Goal: Use online tool/utility: Utilize a website feature to perform a specific function

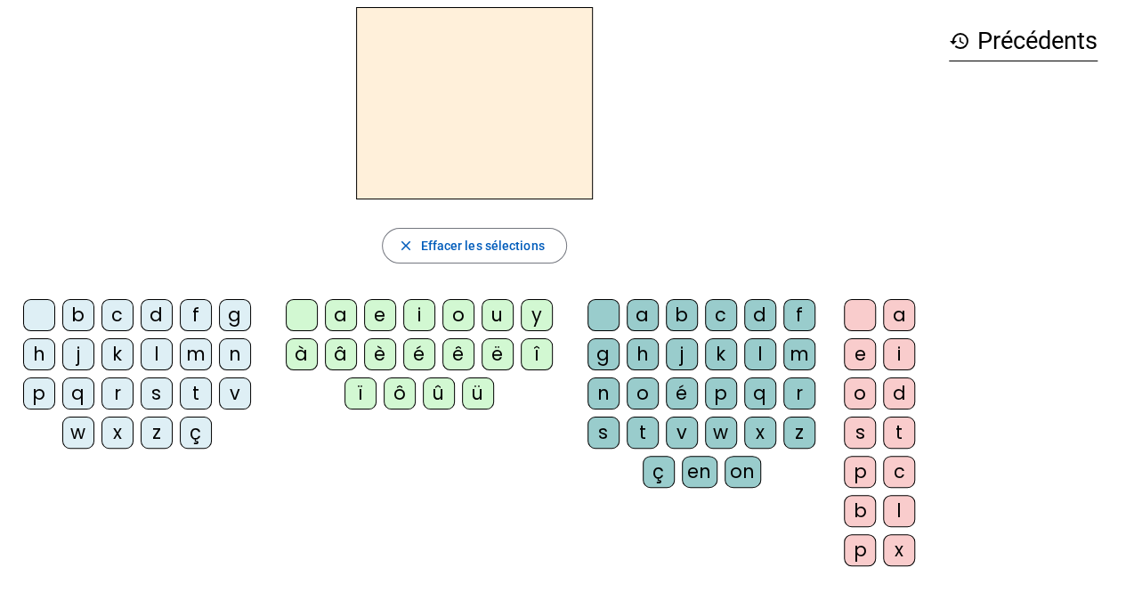
scroll to position [70, 0]
click at [45, 398] on div "p" at bounding box center [39, 394] width 32 height 32
click at [441, 386] on div "û" at bounding box center [439, 394] width 32 height 32
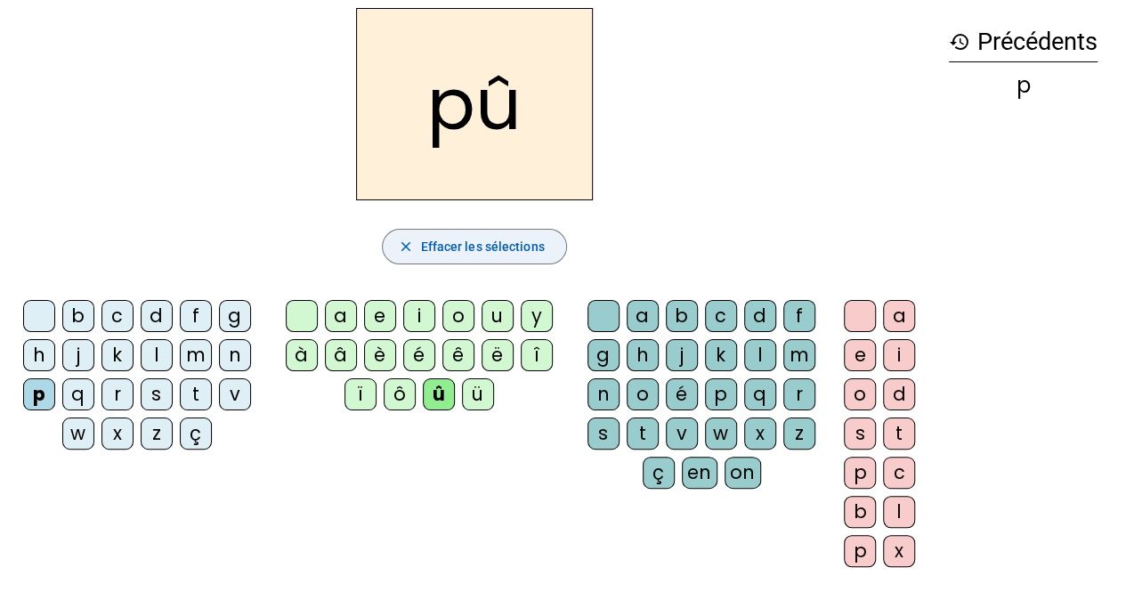
click at [409, 253] on mat-icon "close" at bounding box center [405, 247] width 16 height 16
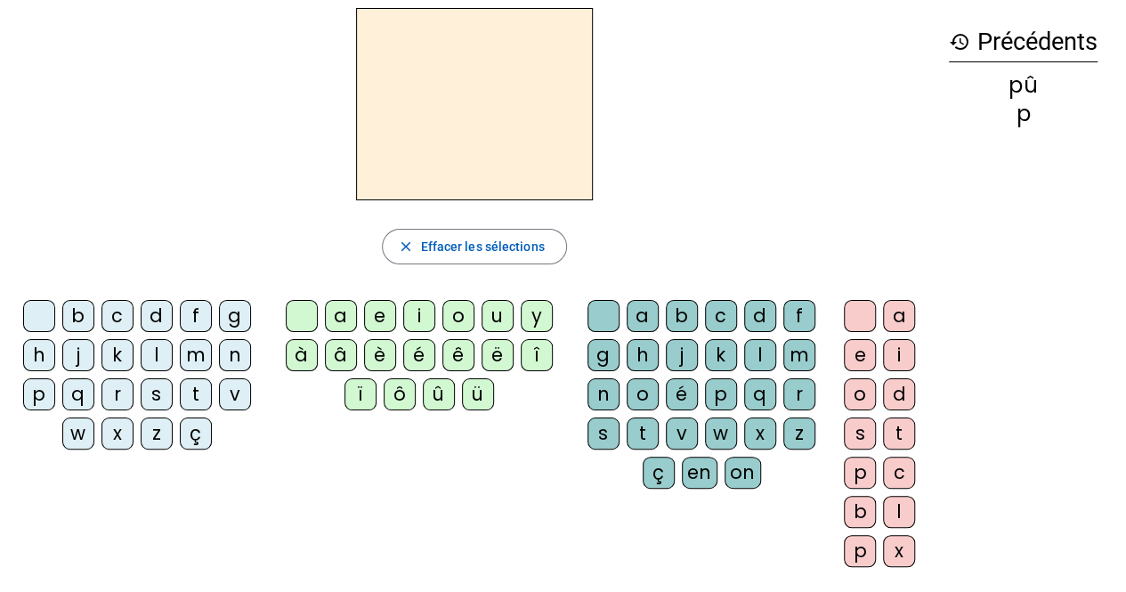
click at [46, 398] on div "p" at bounding box center [39, 394] width 32 height 32
click at [498, 312] on div "u" at bounding box center [498, 316] width 32 height 32
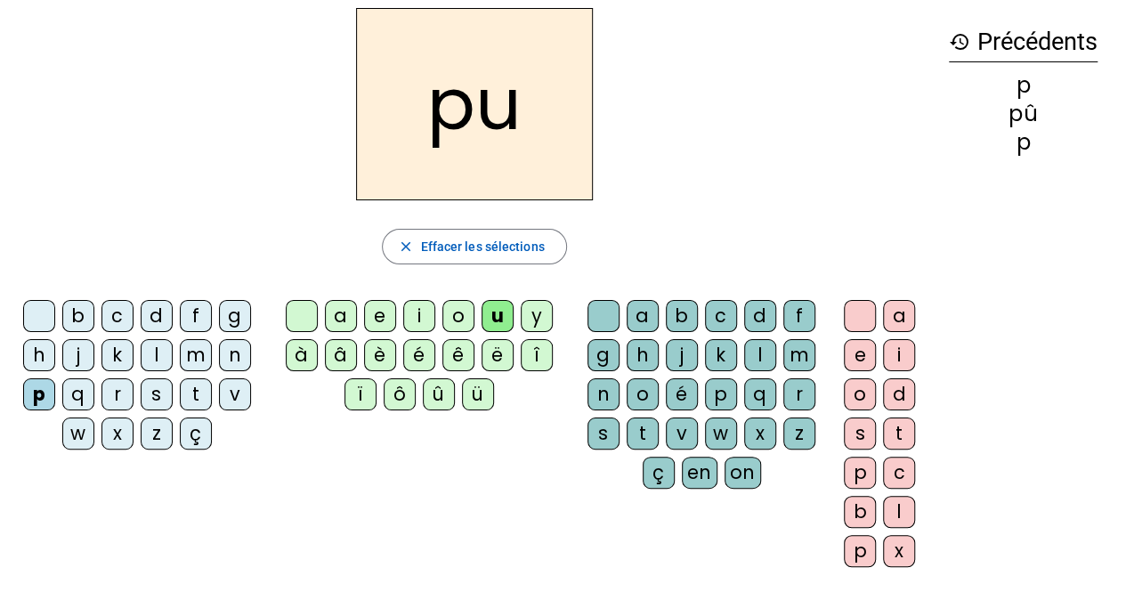
click at [793, 403] on div "r" at bounding box center [799, 394] width 32 height 32
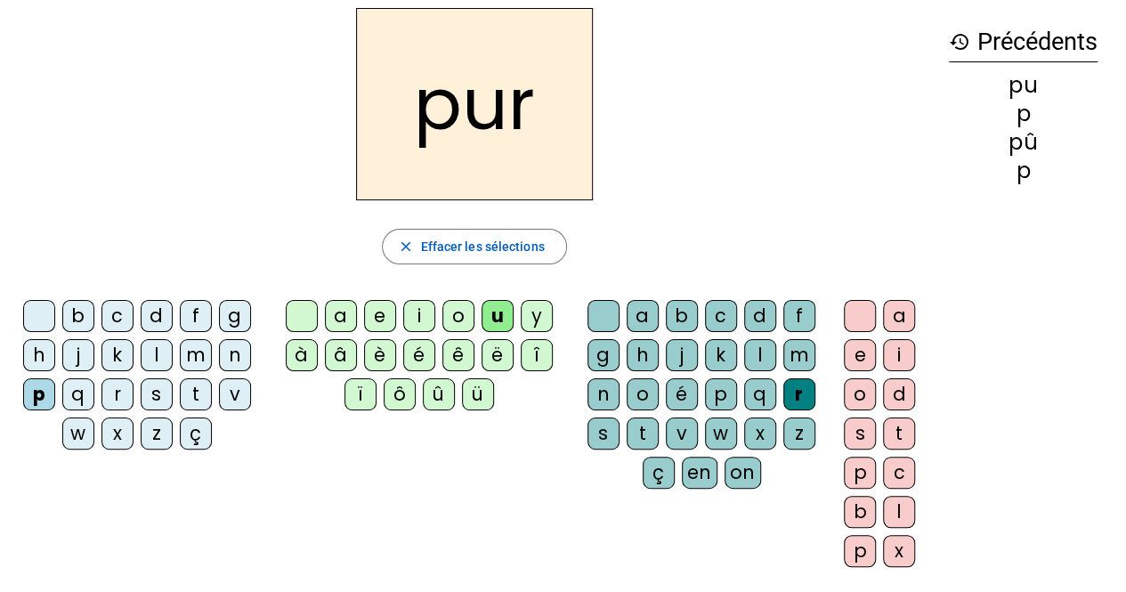
click at [164, 314] on div "d" at bounding box center [157, 316] width 32 height 32
click at [200, 353] on div "m" at bounding box center [196, 355] width 32 height 32
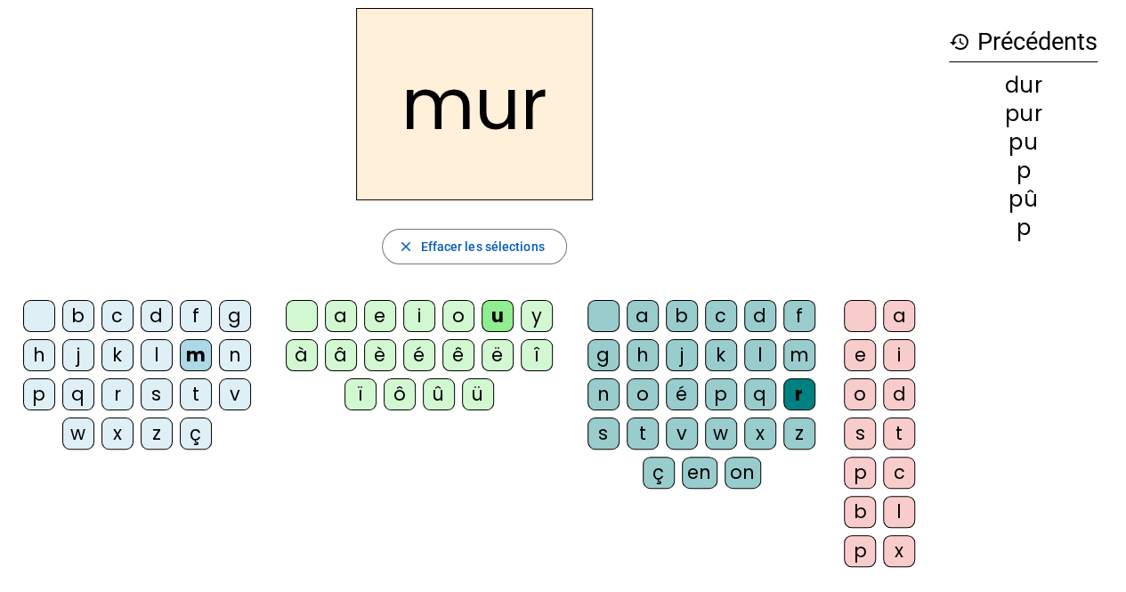
click at [155, 396] on div "s" at bounding box center [157, 394] width 32 height 32
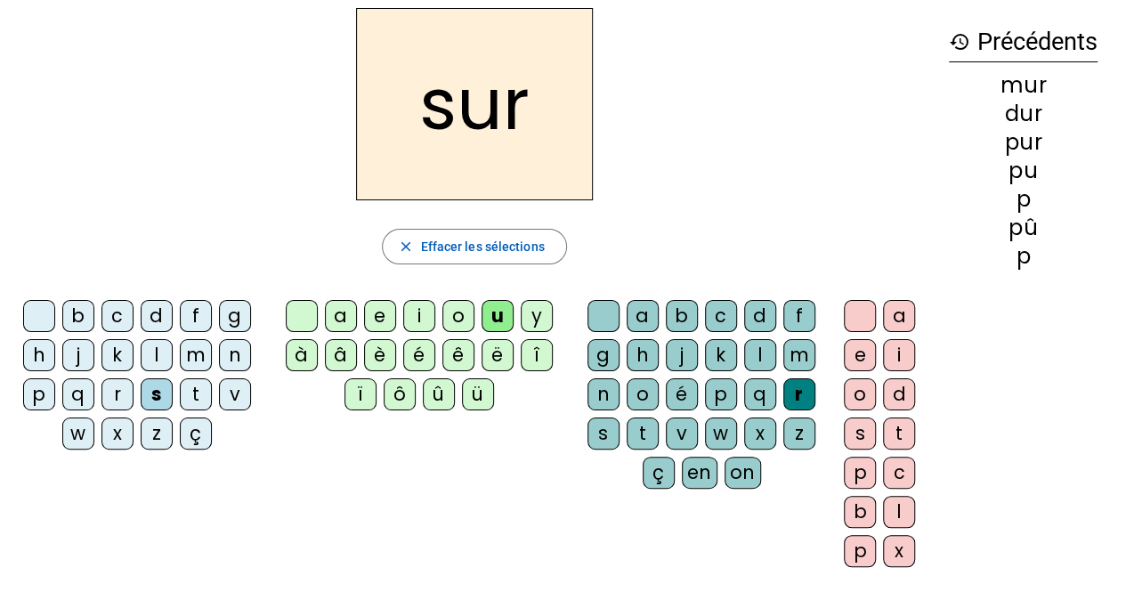
click at [801, 386] on div "r" at bounding box center [799, 394] width 32 height 32
click at [408, 243] on mat-icon "close" at bounding box center [405, 247] width 16 height 16
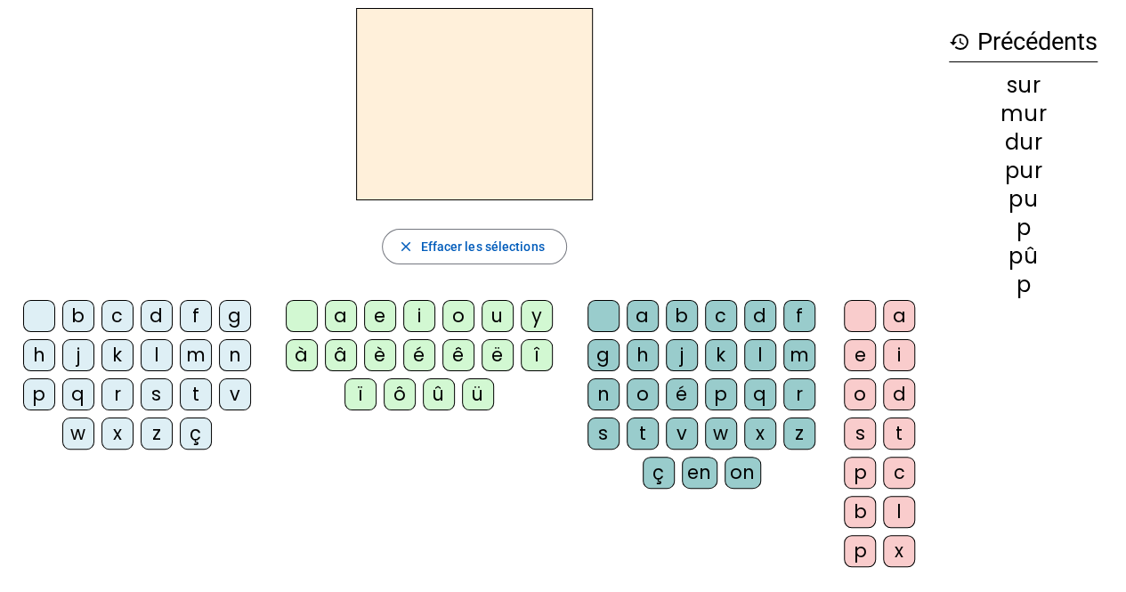
click at [151, 394] on div "s" at bounding box center [157, 394] width 32 height 32
click at [494, 316] on div "u" at bounding box center [498, 316] width 32 height 32
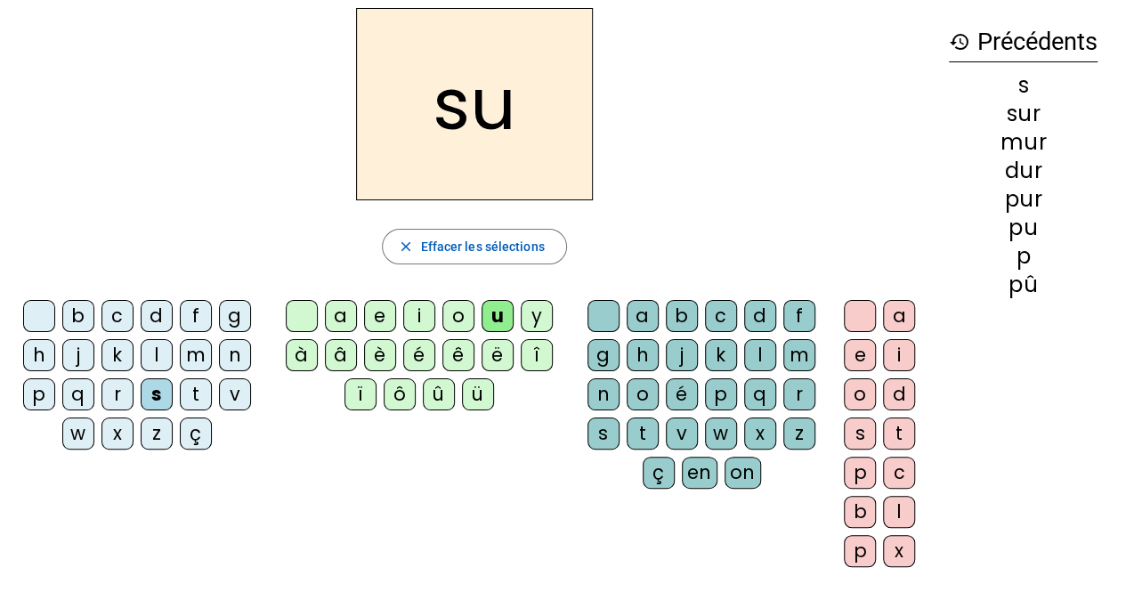
click at [71, 314] on div "b" at bounding box center [78, 316] width 32 height 32
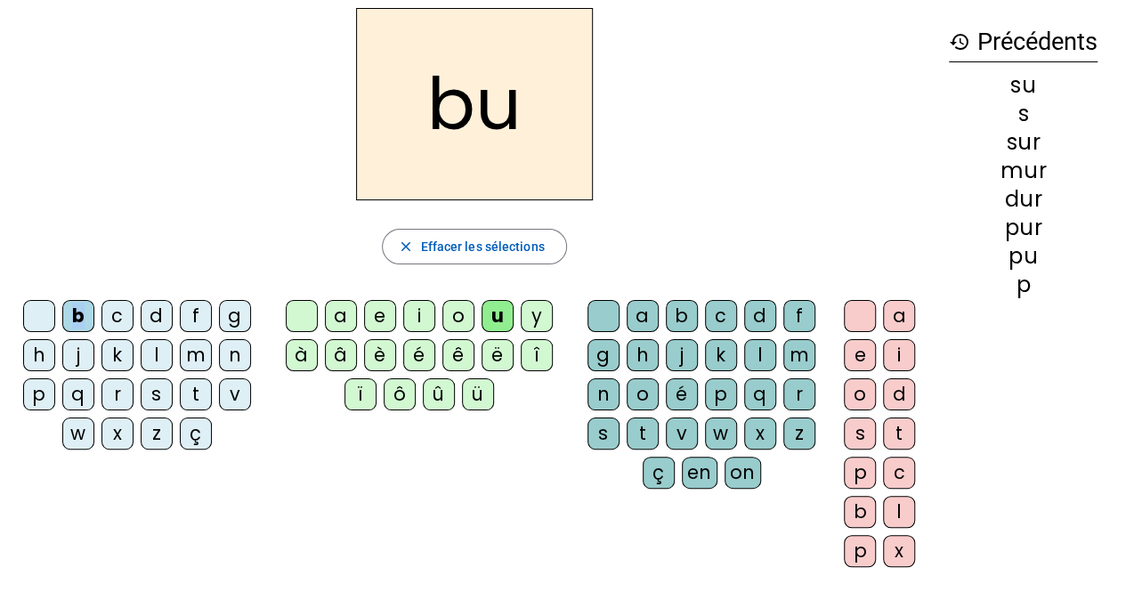
click at [71, 314] on div "b" at bounding box center [78, 316] width 32 height 32
click at [237, 380] on div "v" at bounding box center [235, 394] width 32 height 32
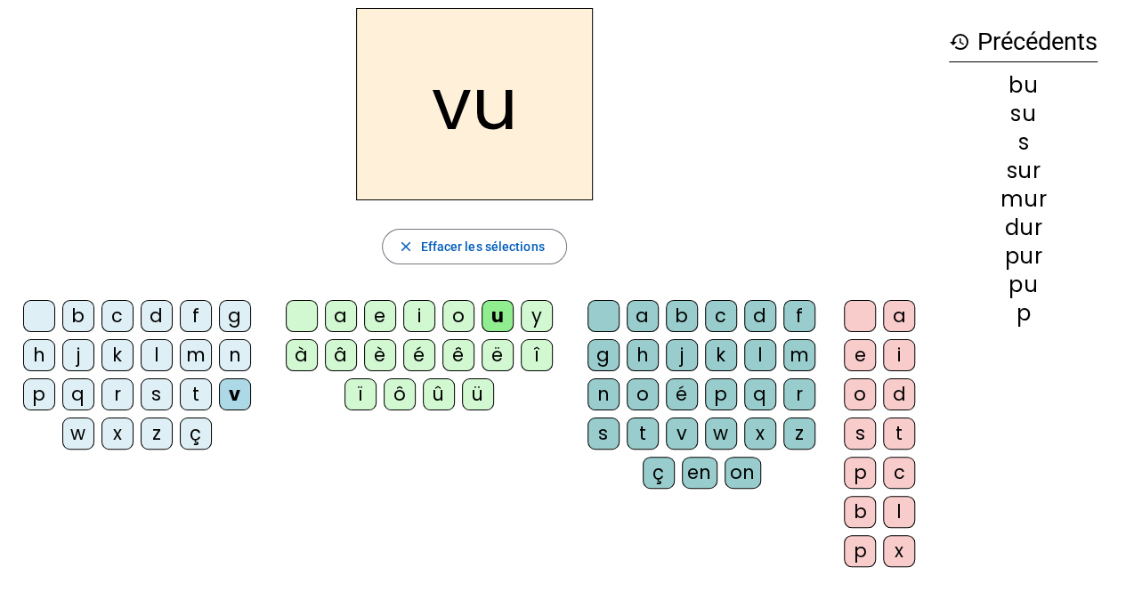
click at [237, 380] on div "v" at bounding box center [235, 394] width 32 height 32
click at [339, 308] on div "a" at bounding box center [341, 316] width 32 height 32
click at [155, 359] on div "l" at bounding box center [157, 355] width 32 height 32
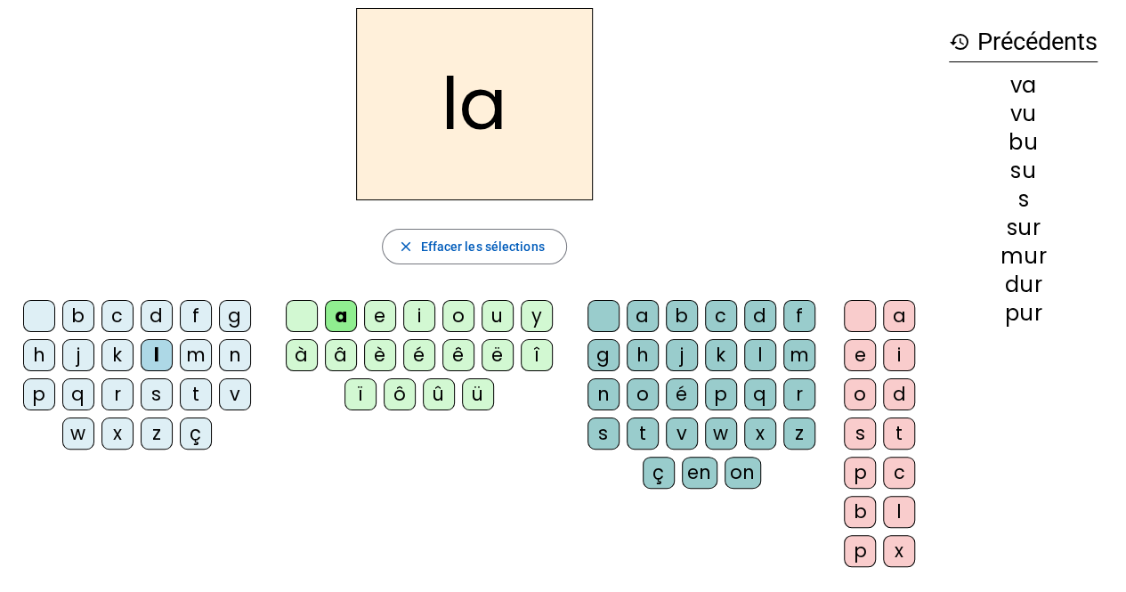
click at [197, 355] on div "m" at bounding box center [196, 355] width 32 height 32
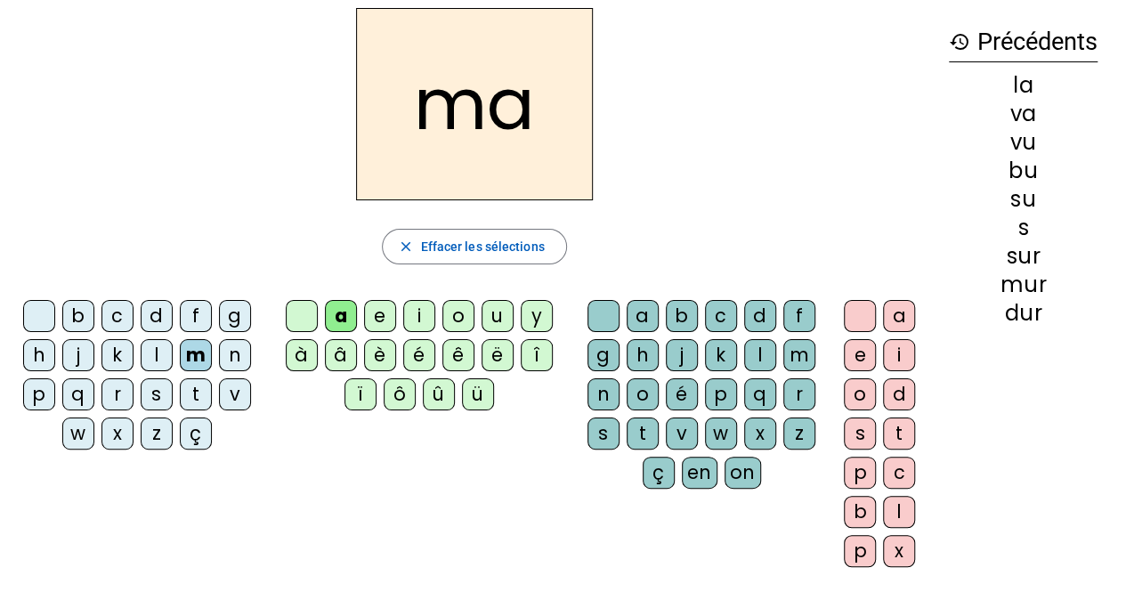
click at [377, 320] on div "e" at bounding box center [380, 316] width 32 height 32
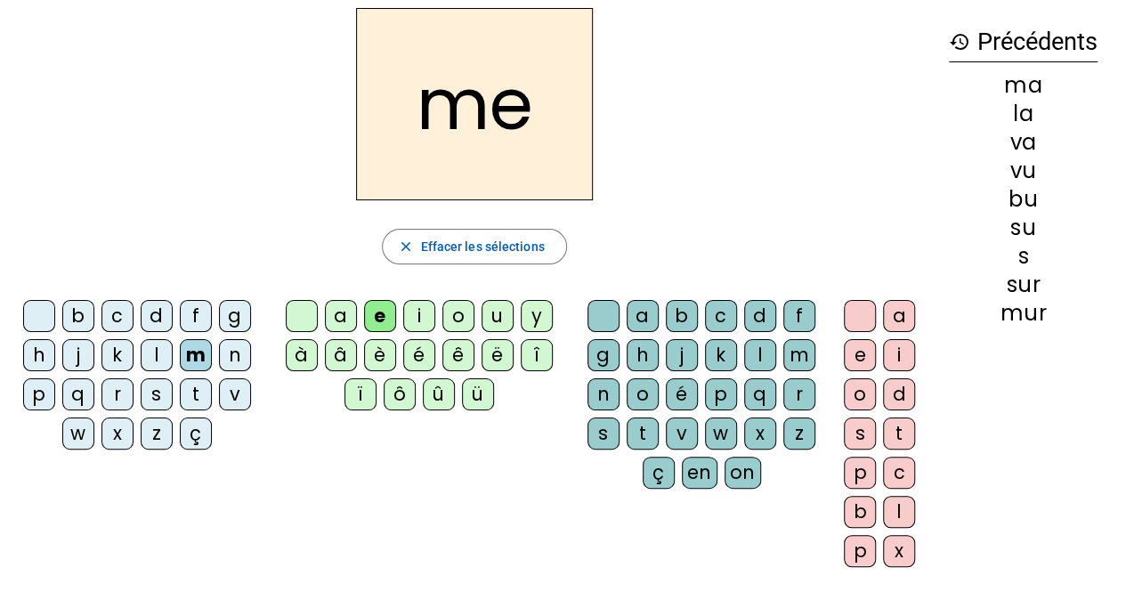
click at [154, 393] on div "s" at bounding box center [157, 394] width 32 height 32
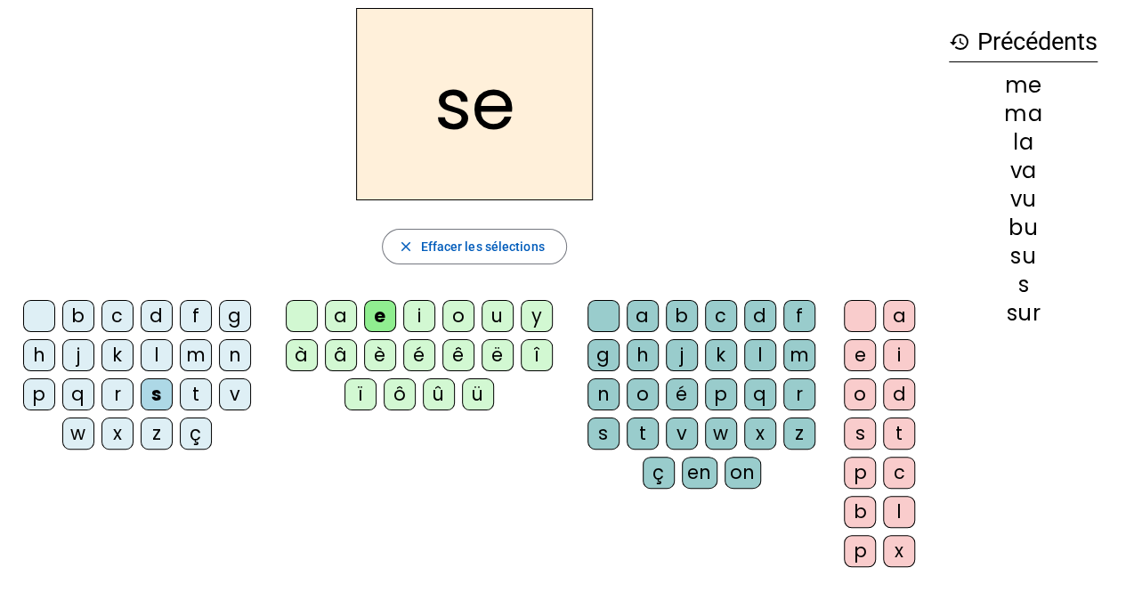
click at [148, 362] on div "l" at bounding box center [157, 355] width 32 height 32
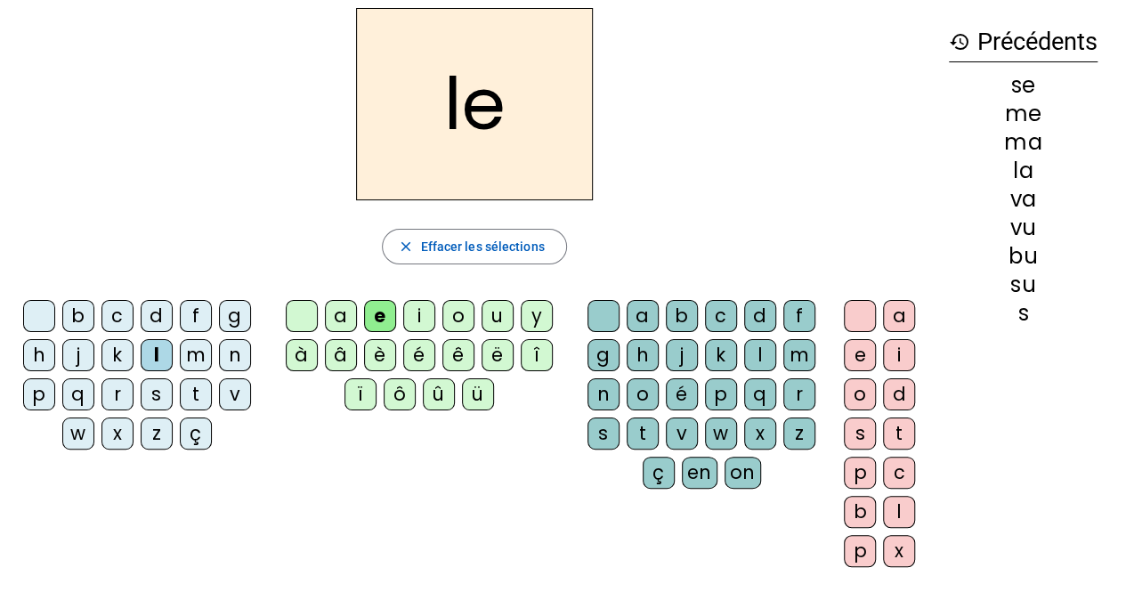
click at [235, 353] on div "n" at bounding box center [235, 355] width 32 height 32
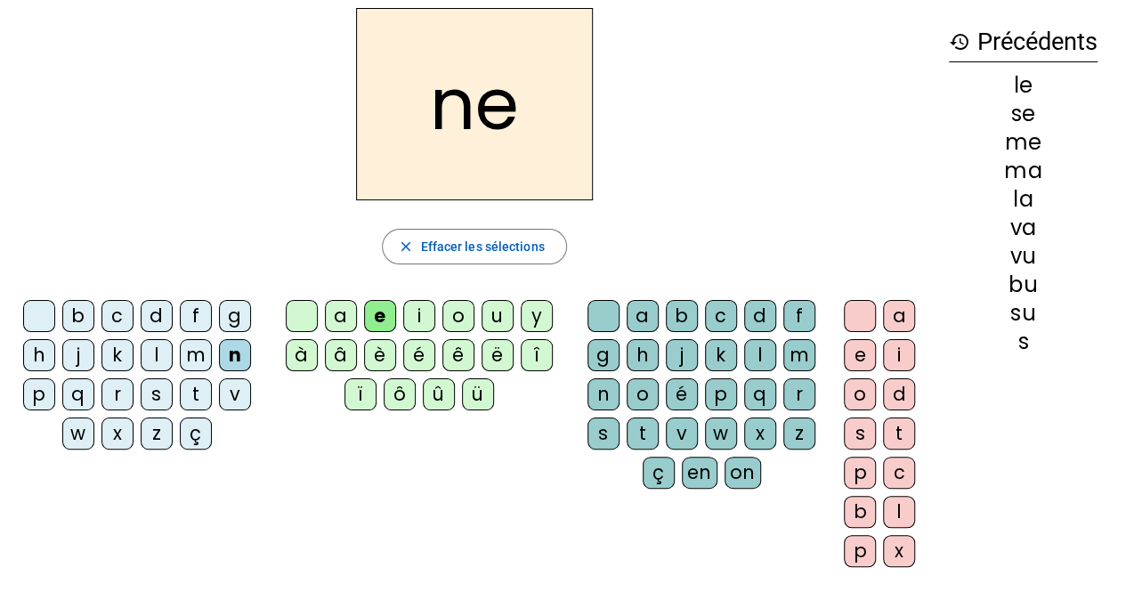
click at [420, 318] on div "i" at bounding box center [419, 316] width 32 height 32
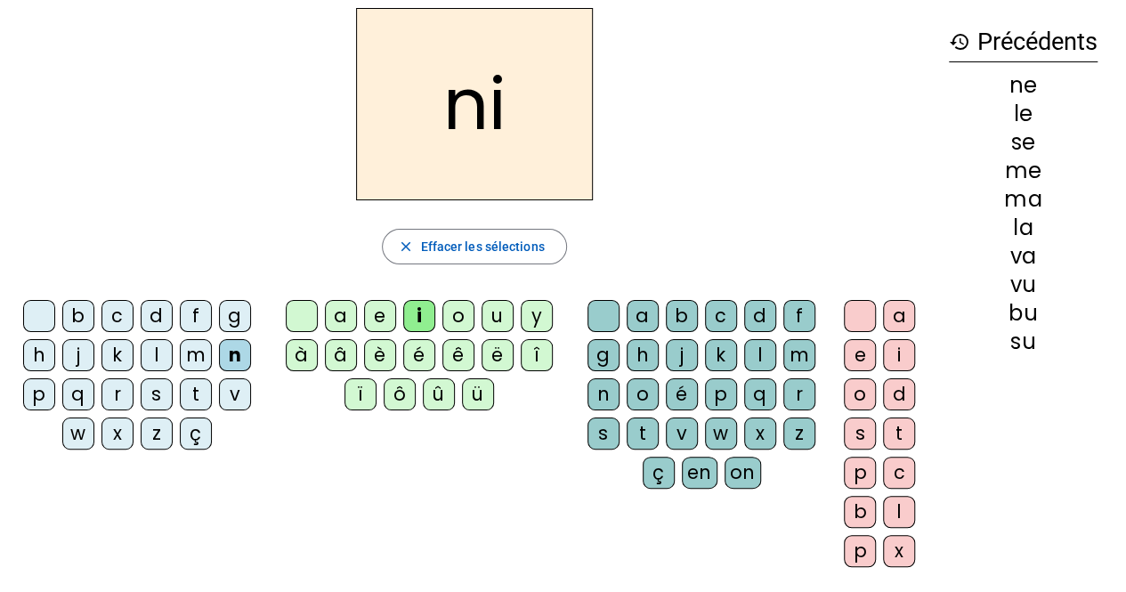
click at [157, 400] on div "s" at bounding box center [157, 394] width 32 height 32
click at [42, 350] on div "h" at bounding box center [39, 355] width 32 height 32
